Goal: Transaction & Acquisition: Purchase product/service

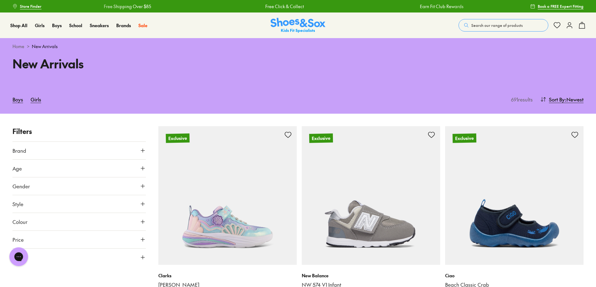
click at [500, 24] on span "Search our range of products" at bounding box center [496, 25] width 51 height 6
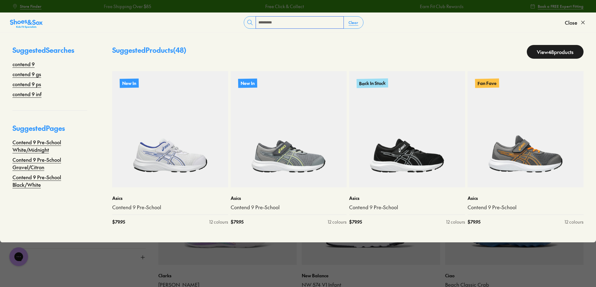
type input "*********"
click at [567, 51] on link "View 48 products" at bounding box center [555, 52] width 57 height 14
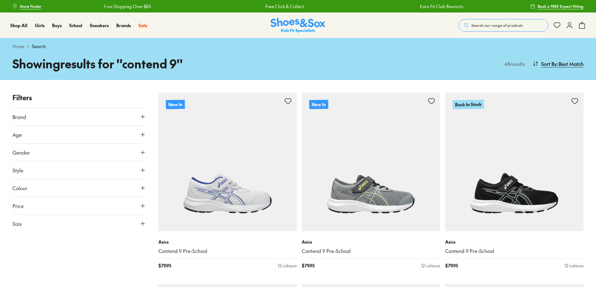
click at [61, 224] on button "Size" at bounding box center [78, 223] width 133 height 17
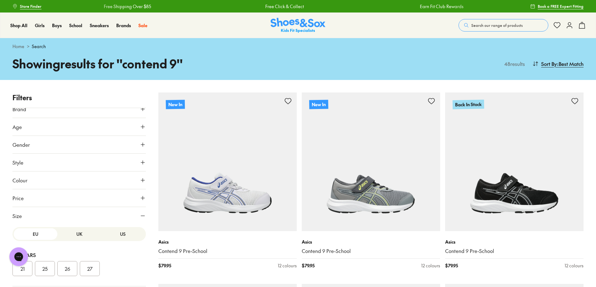
click at [111, 233] on button "US" at bounding box center [123, 234] width 44 height 12
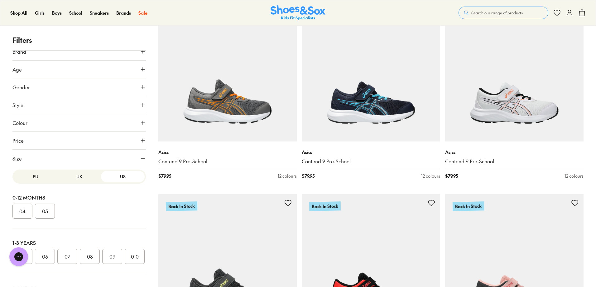
click at [23, 278] on div at bounding box center [78, 280] width 133 height 12
click at [125, 263] on button "010" at bounding box center [135, 255] width 20 height 15
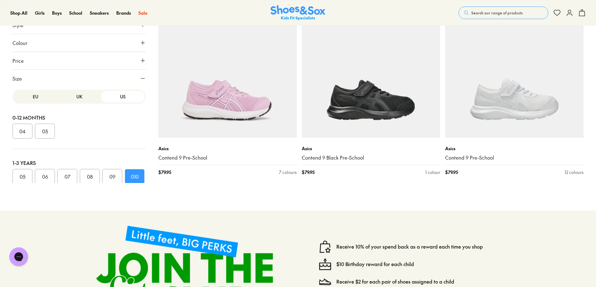
scroll to position [250, 0]
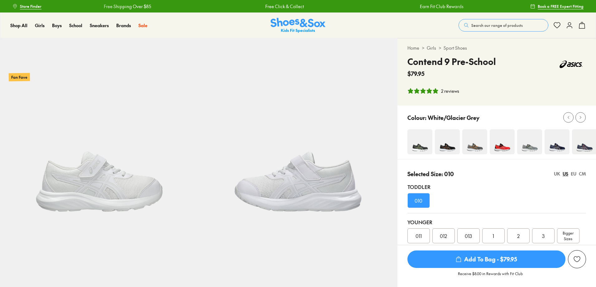
select select "*"
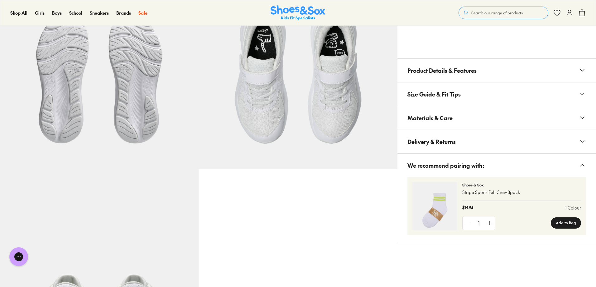
scroll to position [460, 0]
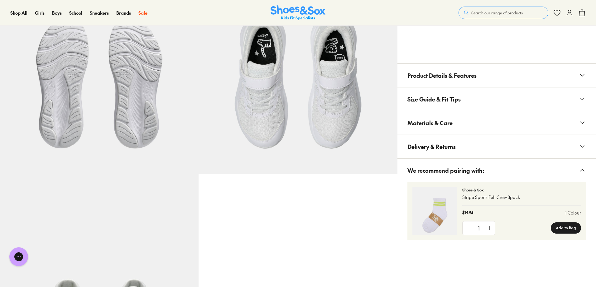
click at [480, 127] on button "Materials & Care" at bounding box center [497, 122] width 199 height 23
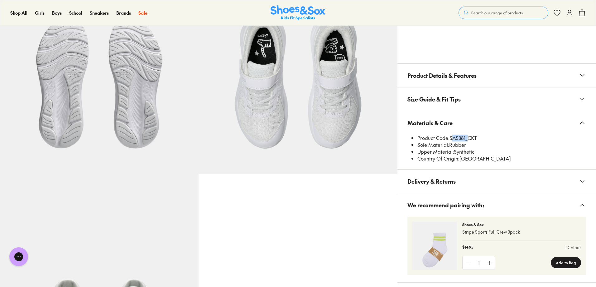
drag, startPoint x: 466, startPoint y: 137, endPoint x: 450, endPoint y: 139, distance: 16.3
click at [450, 139] on li "Product Code: SAS381_CKT" at bounding box center [501, 137] width 169 height 7
copy li "SAS381"
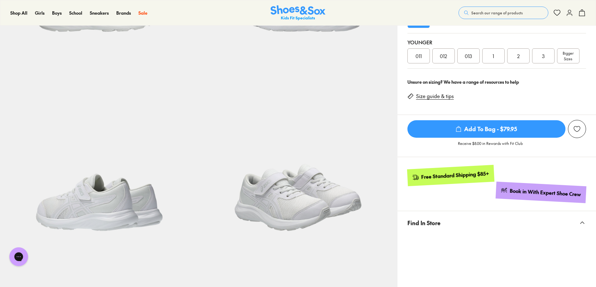
scroll to position [0, 0]
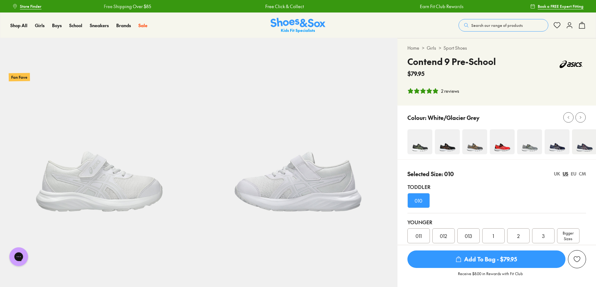
click at [424, 200] on div "010" at bounding box center [418, 200] width 22 height 15
